Goal: Task Accomplishment & Management: Use online tool/utility

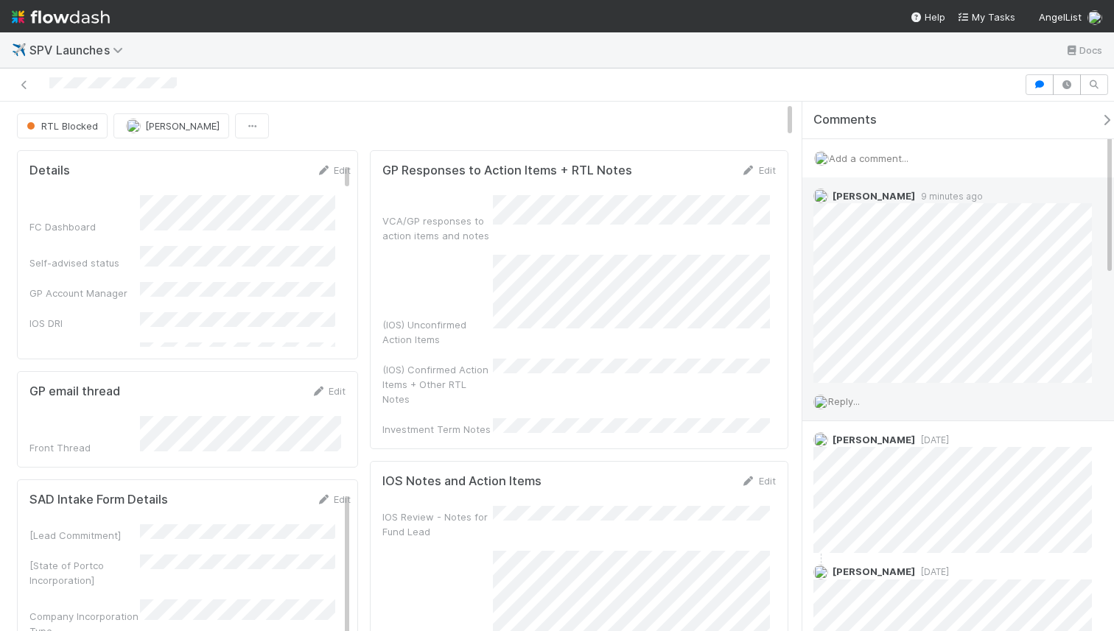
click at [842, 402] on span "Reply..." at bounding box center [844, 402] width 32 height 12
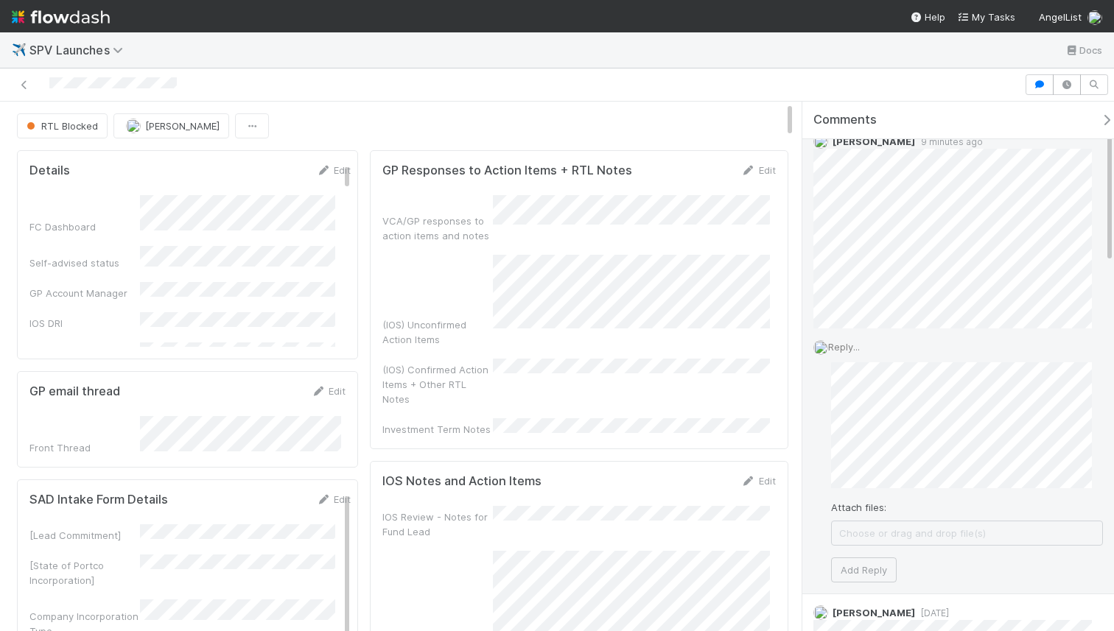
scroll to position [71, 0]
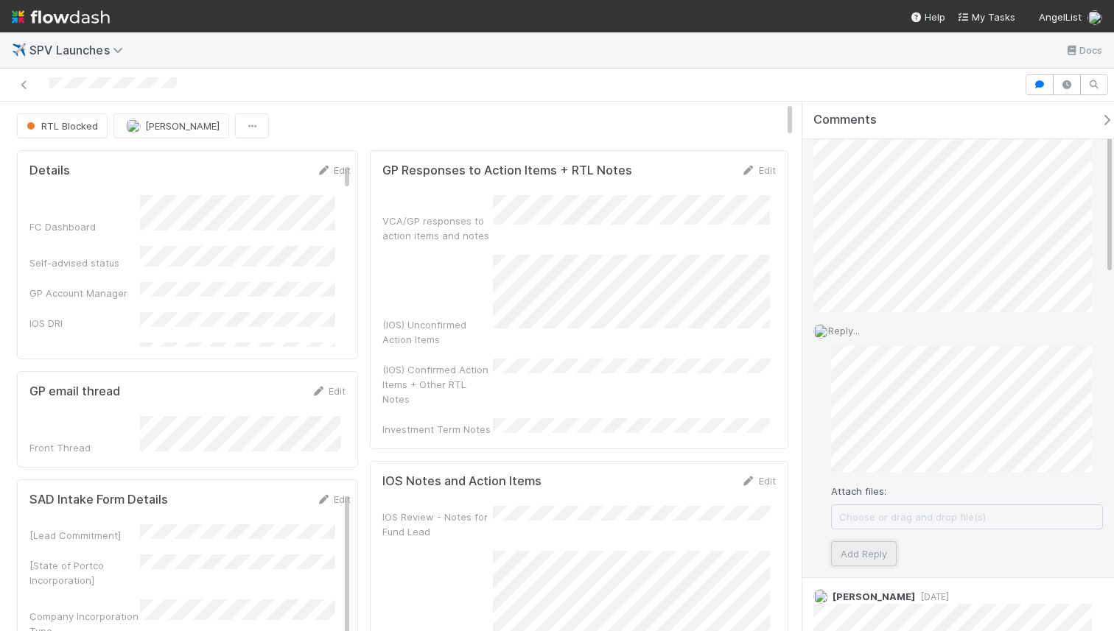
click at [836, 551] on button "Add Reply" at bounding box center [864, 554] width 66 height 25
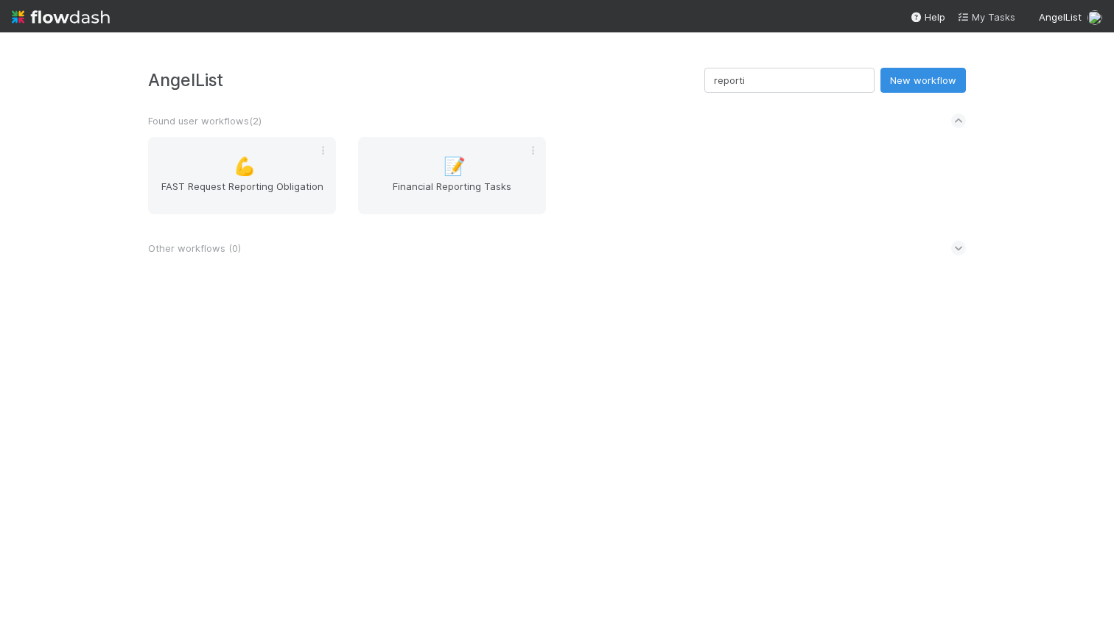
click at [970, 16] on icon at bounding box center [964, 18] width 15 height 10
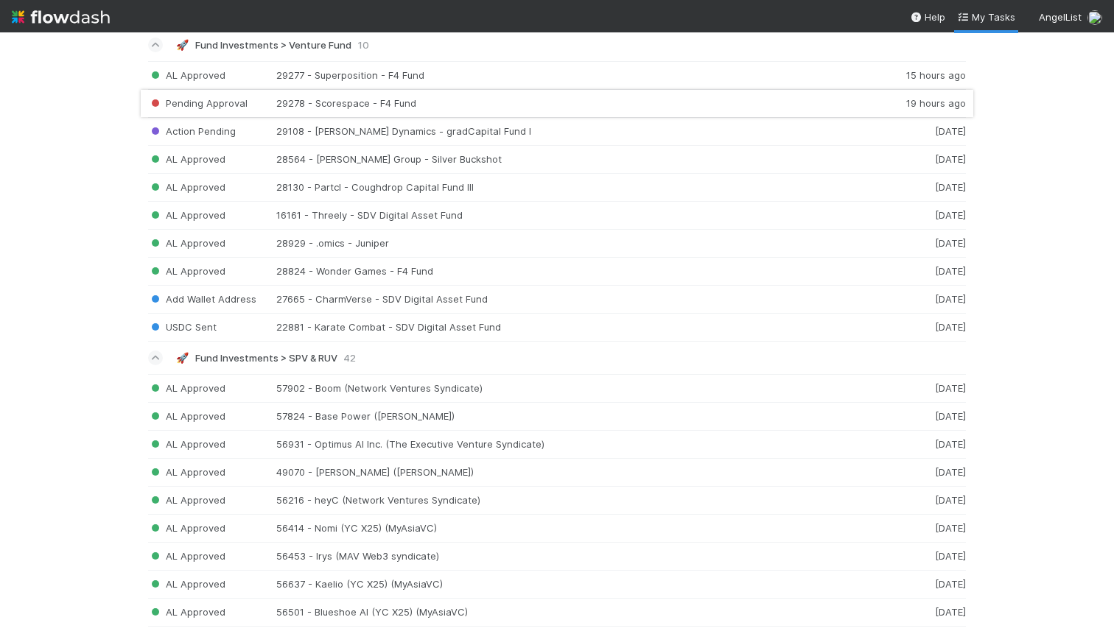
scroll to position [85, 0]
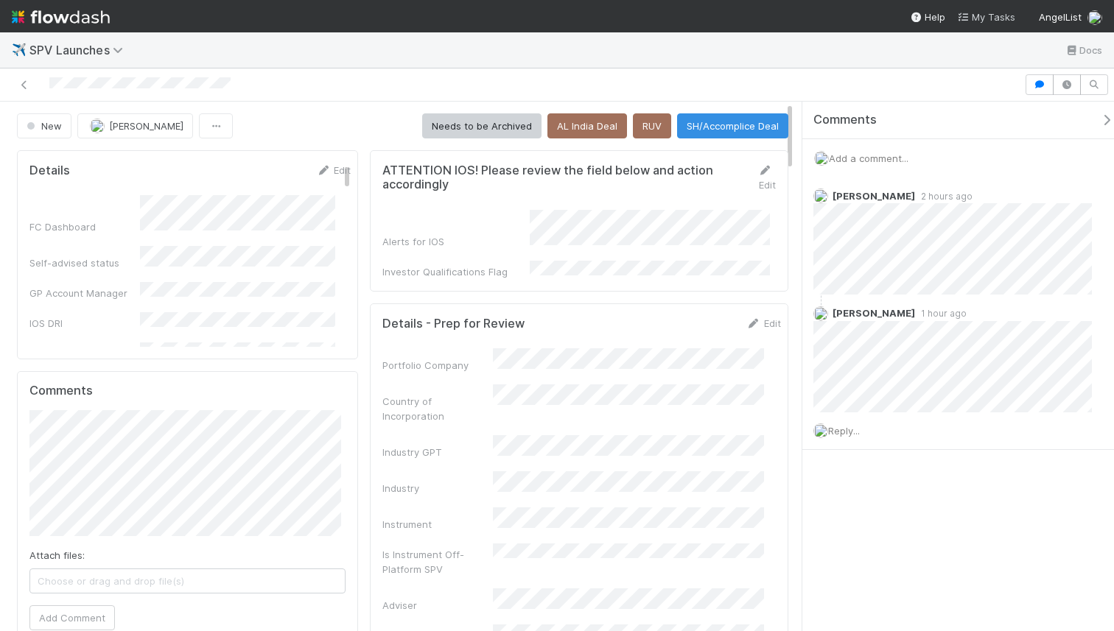
click at [979, 16] on span "My Tasks" at bounding box center [986, 17] width 58 height 12
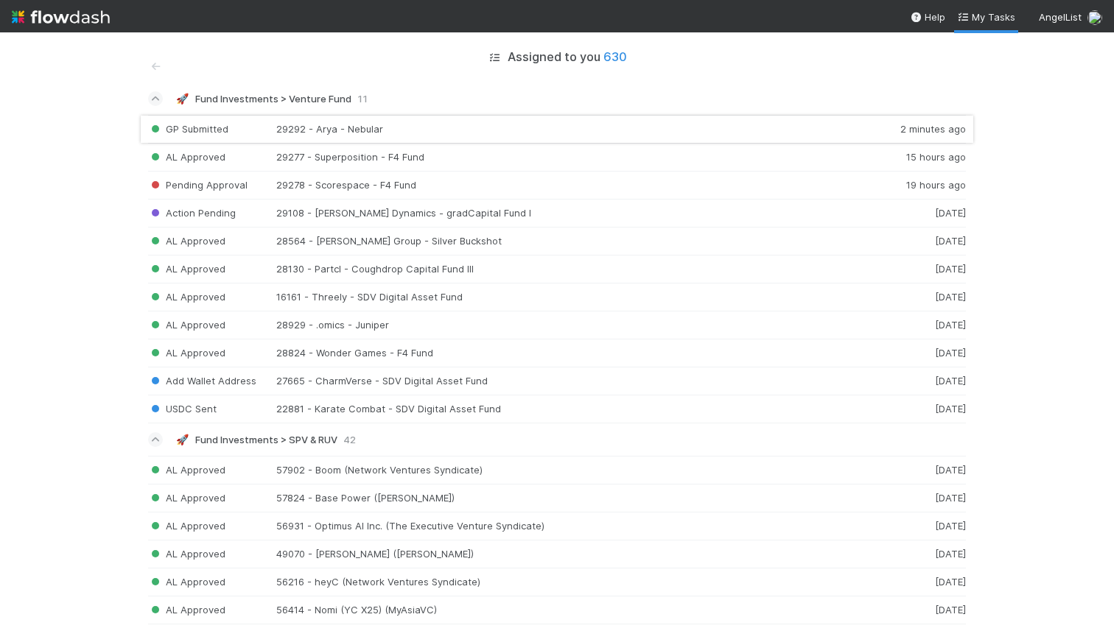
click at [475, 129] on div "GP Submitted 29292 - Arya - Nebular 2 minutes ago" at bounding box center [557, 129] width 818 height 29
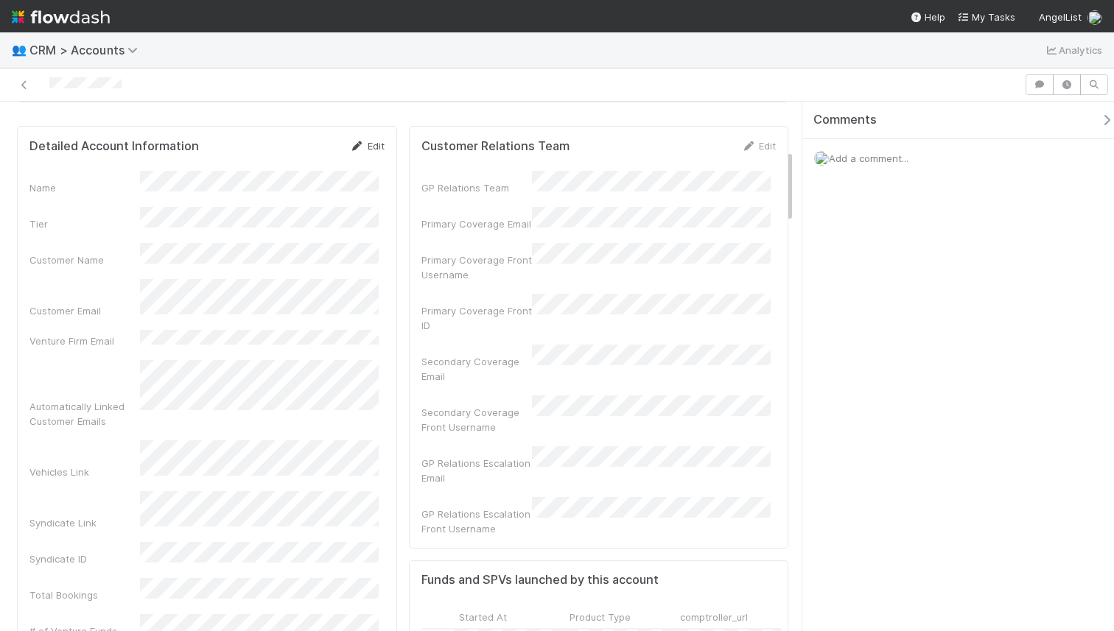
scroll to position [349, 0]
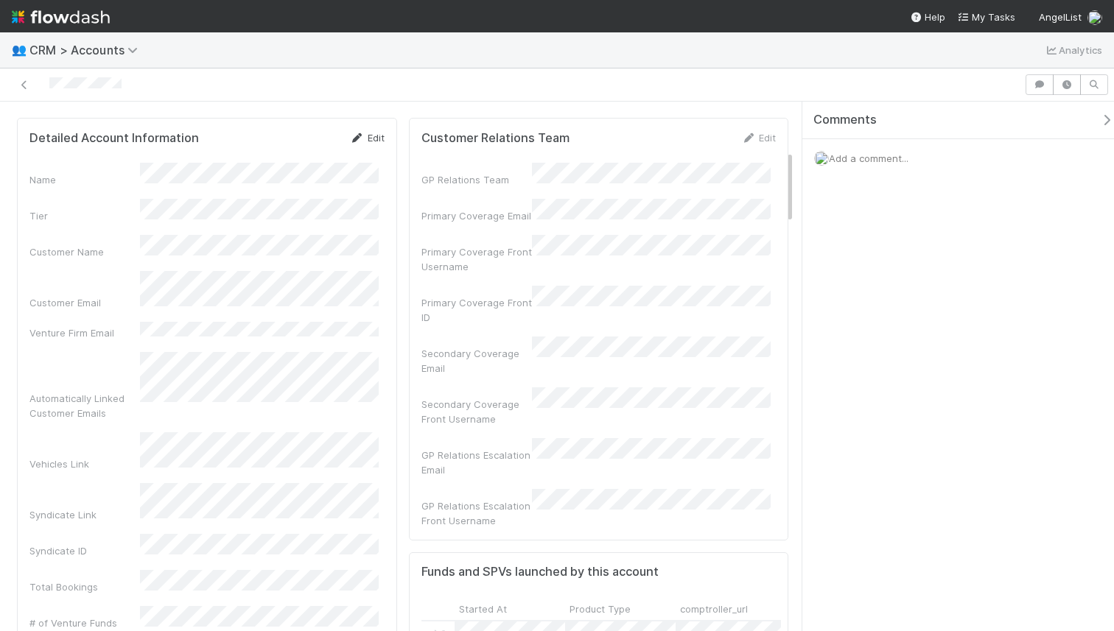
click at [377, 133] on link "Edit" at bounding box center [367, 138] width 35 height 12
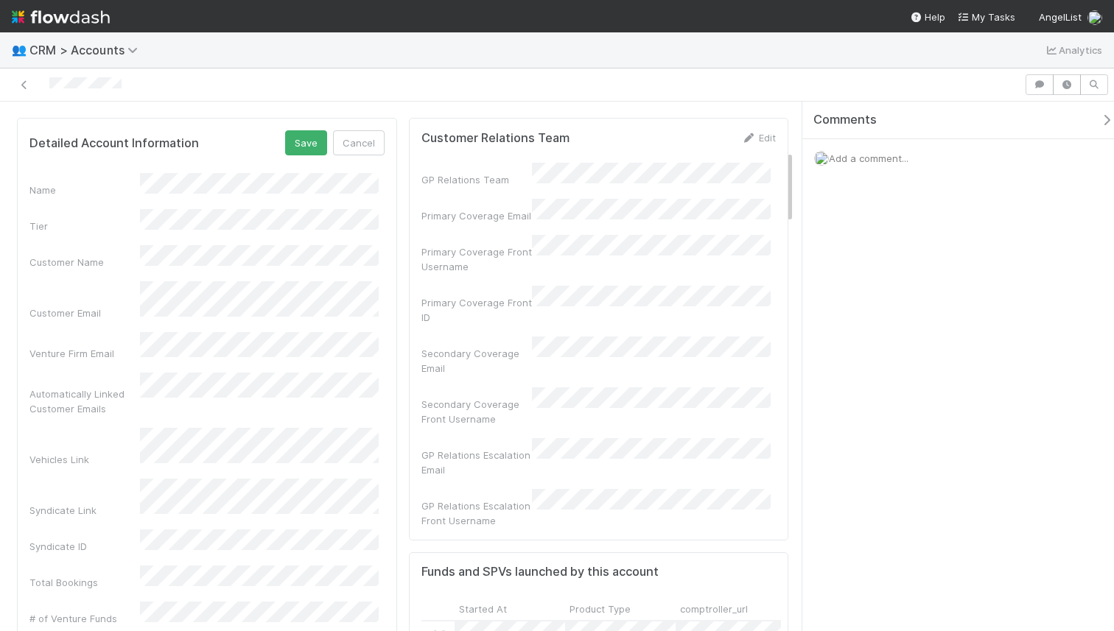
click at [115, 373] on div "Automatically Linked Customer Emails" at bounding box center [206, 394] width 355 height 43
click at [303, 147] on button "Save" at bounding box center [306, 142] width 42 height 25
